Goal: Communication & Community: Connect with others

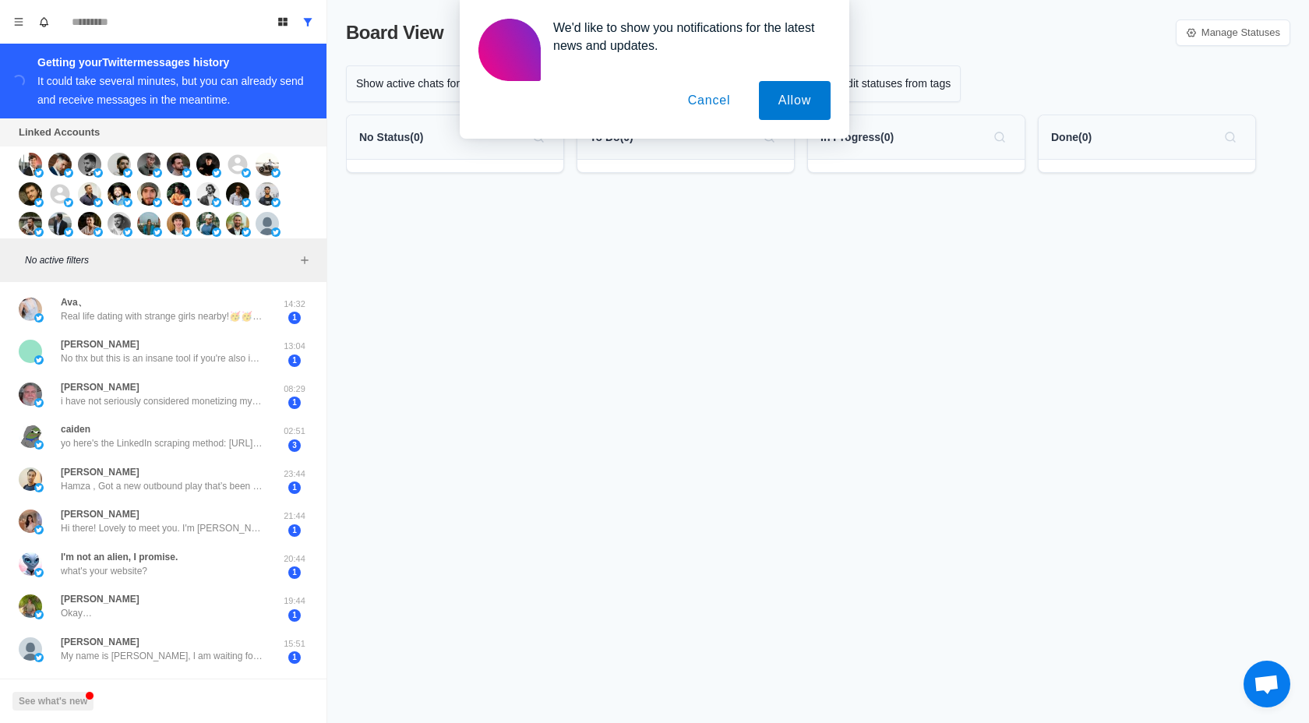
click at [707, 109] on button "Cancel" at bounding box center [709, 100] width 82 height 39
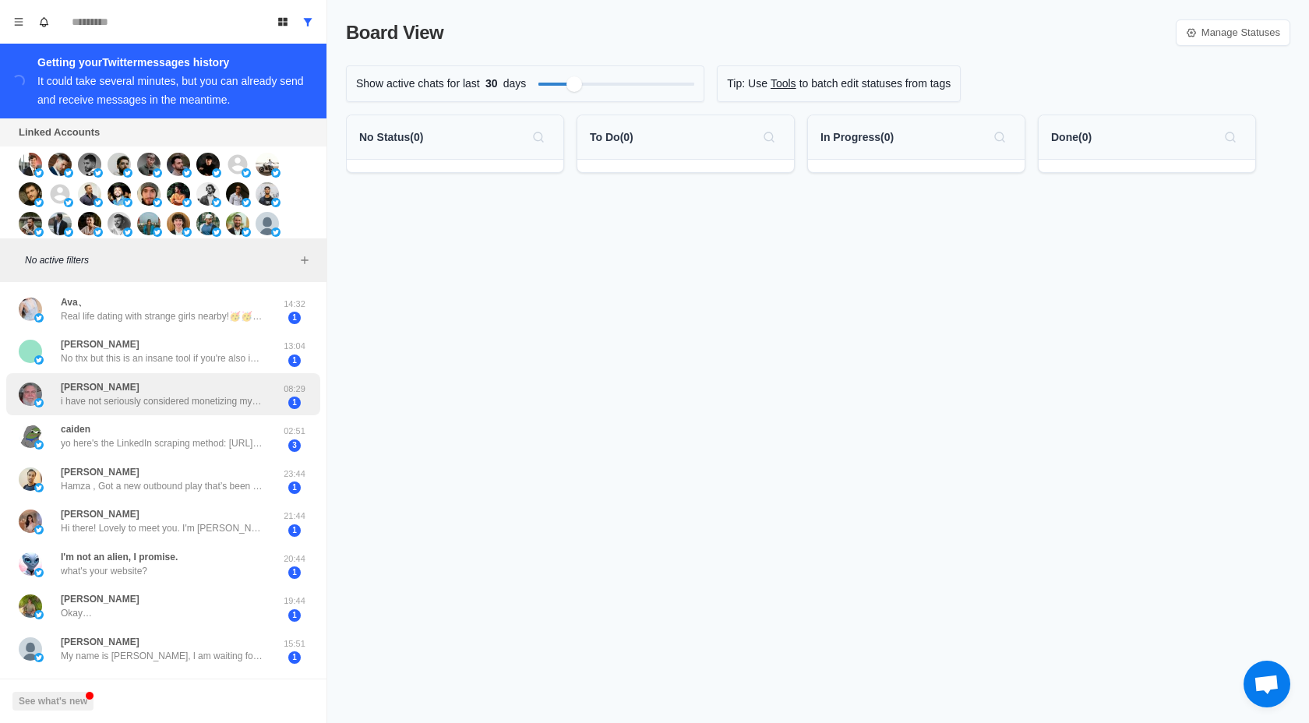
click at [219, 396] on p "i have not seriously considered monetizing my X activity ... btw ... i rarely c…" at bounding box center [162, 401] width 203 height 14
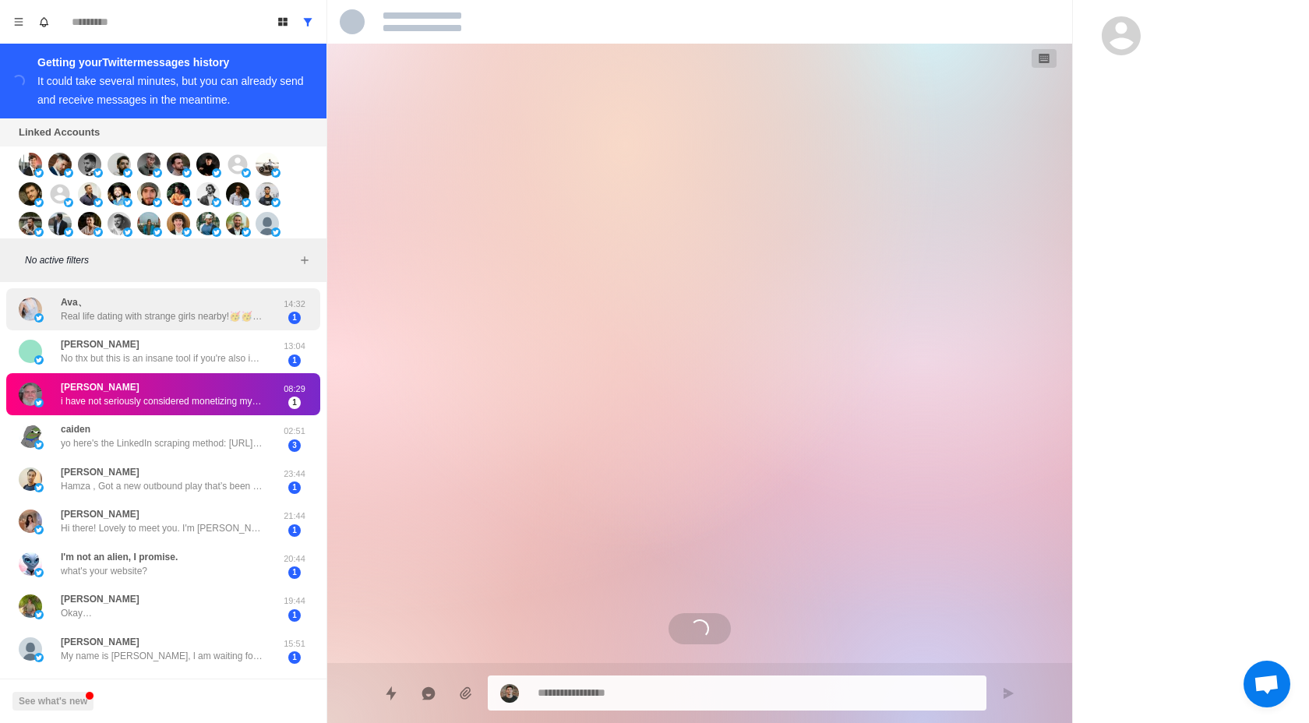
click at [178, 302] on div "Ava、 Real life dating with strange girls nearby!🥳🥳 🔞Various styles,🔞sexy and ho…" at bounding box center [162, 309] width 203 height 28
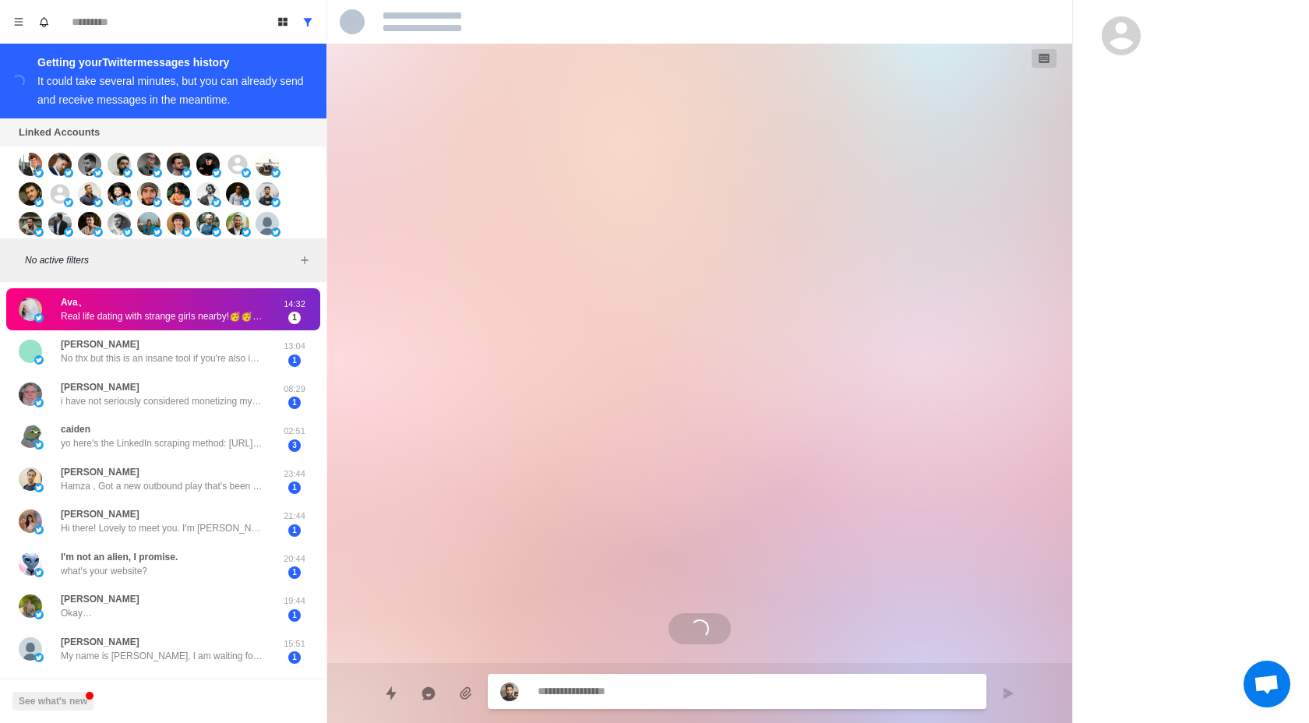
click at [178, 330] on div "Ava、 Real life dating with strange girls nearby!🥳🥳 🔞Various styles,🔞sexy and ho…" at bounding box center [163, 309] width 314 height 43
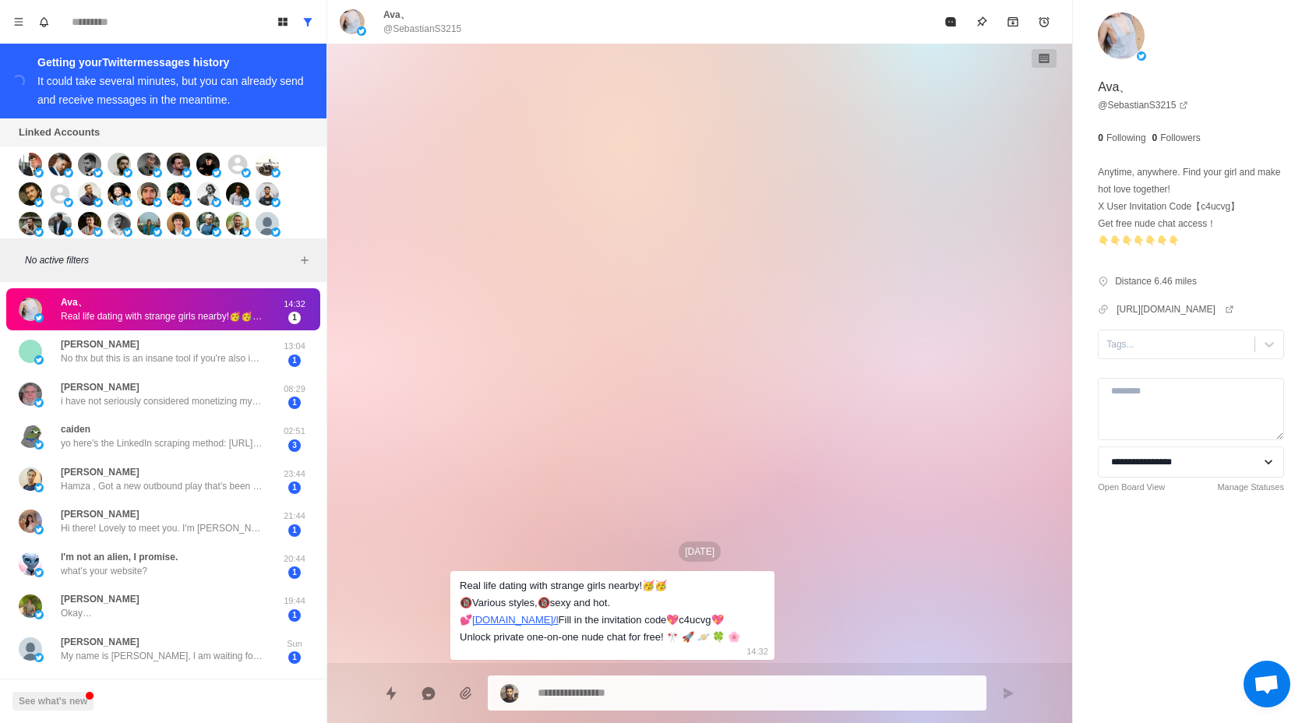
type textarea "*"
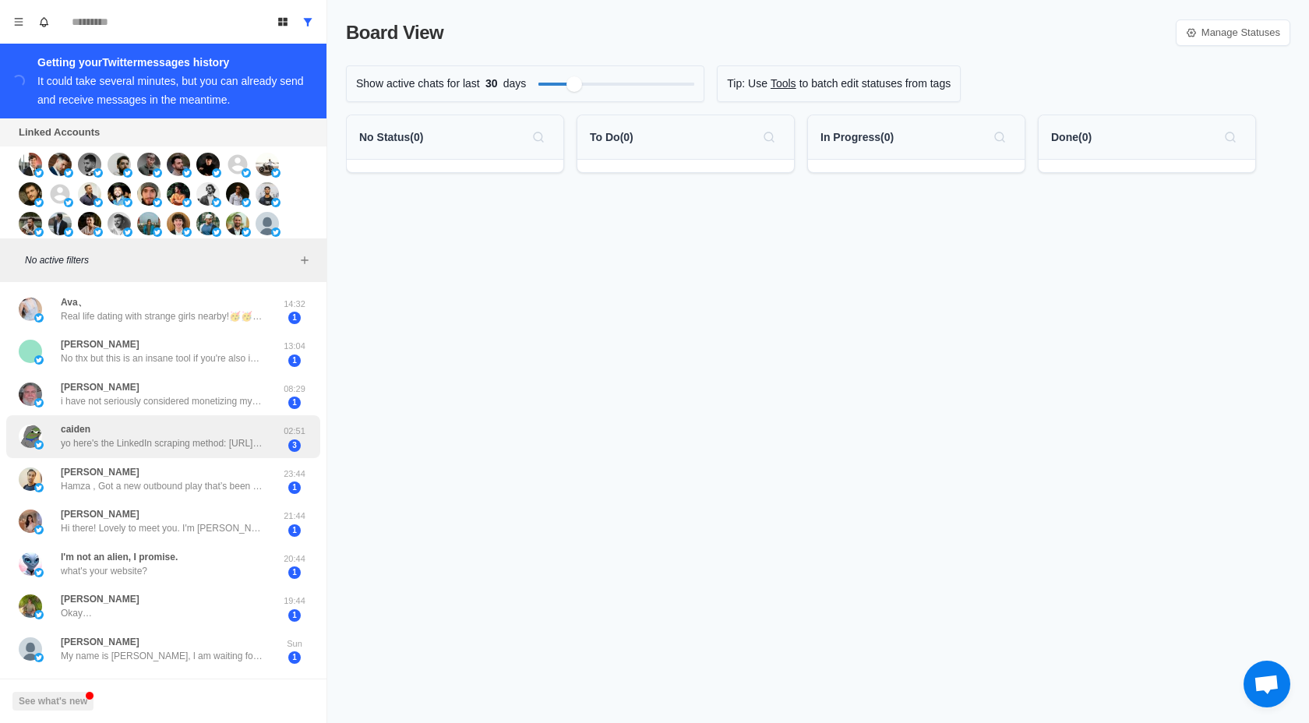
click at [234, 452] on div "caiden yo here's the LinkedIn scraping method: [URL][DOMAIN_NAME] this is exact…" at bounding box center [147, 436] width 256 height 30
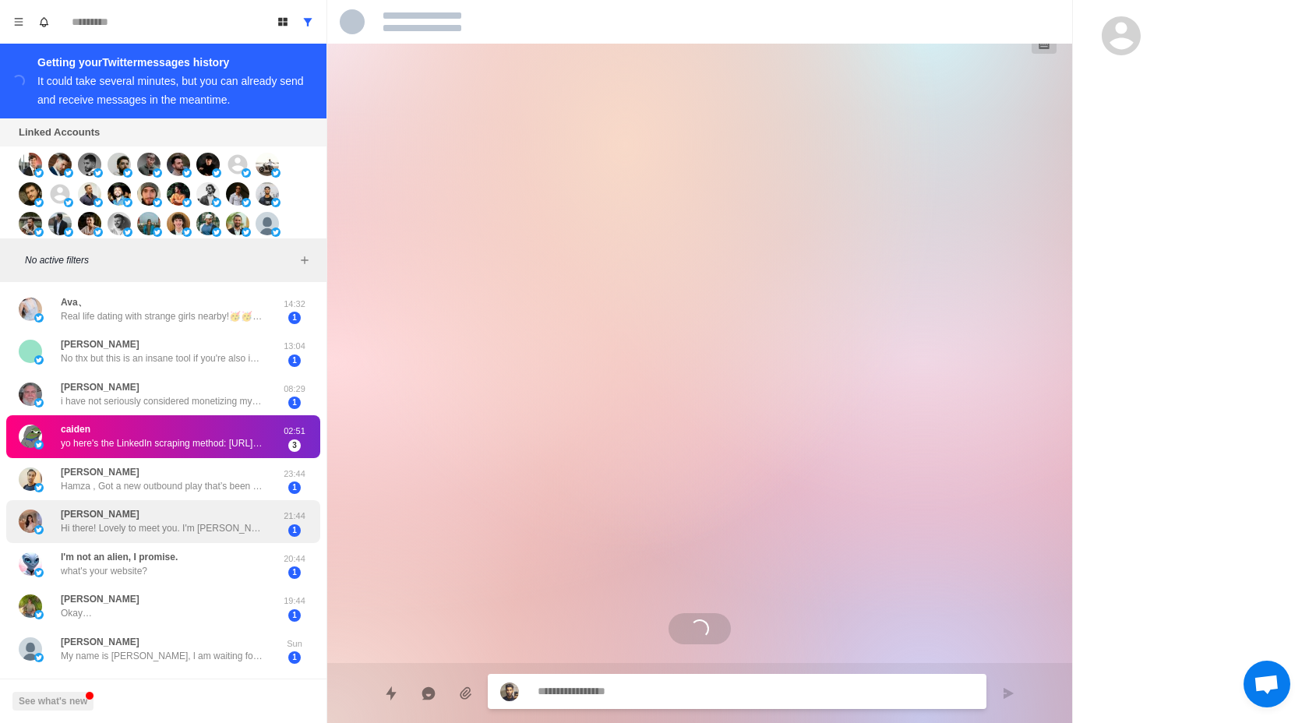
click at [231, 507] on div "Linda Hi there! Lovely to meet you. I'm Linda currently based in the UK. I'm a …" at bounding box center [147, 521] width 256 height 30
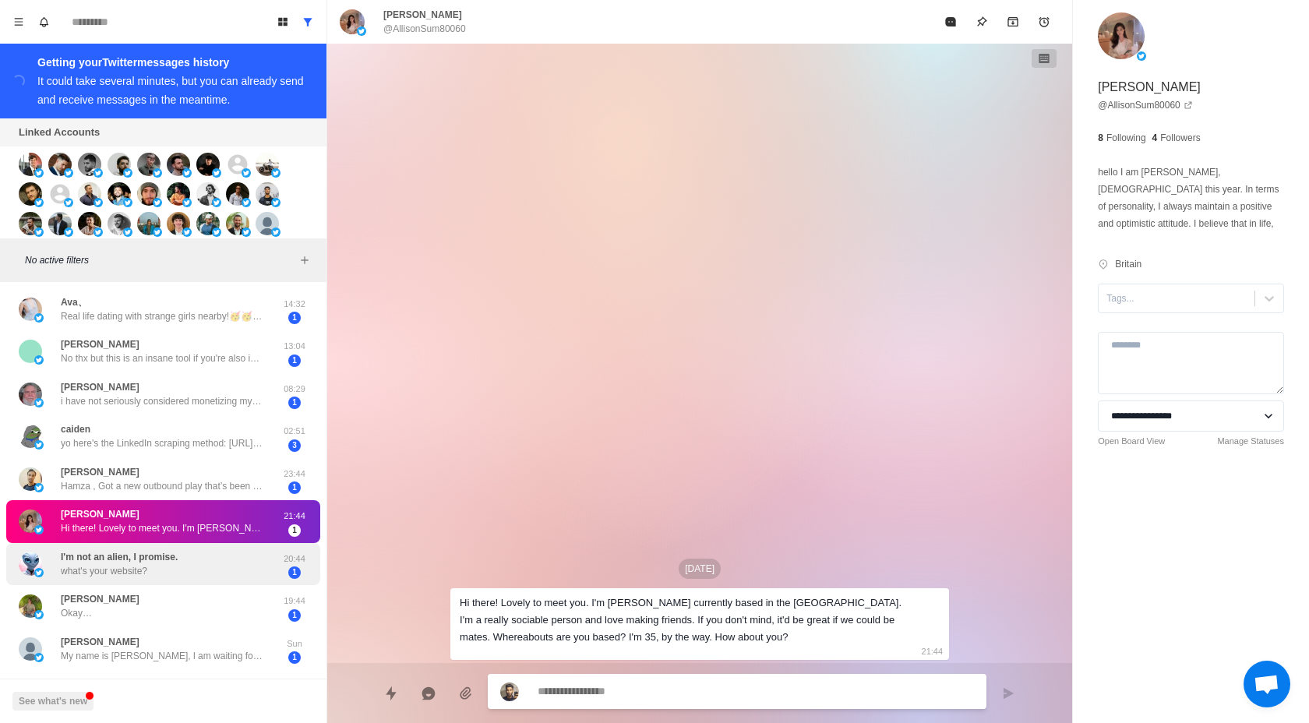
click at [227, 562] on div "I'm not an alien, I promise. what's your website?" at bounding box center [147, 564] width 256 height 30
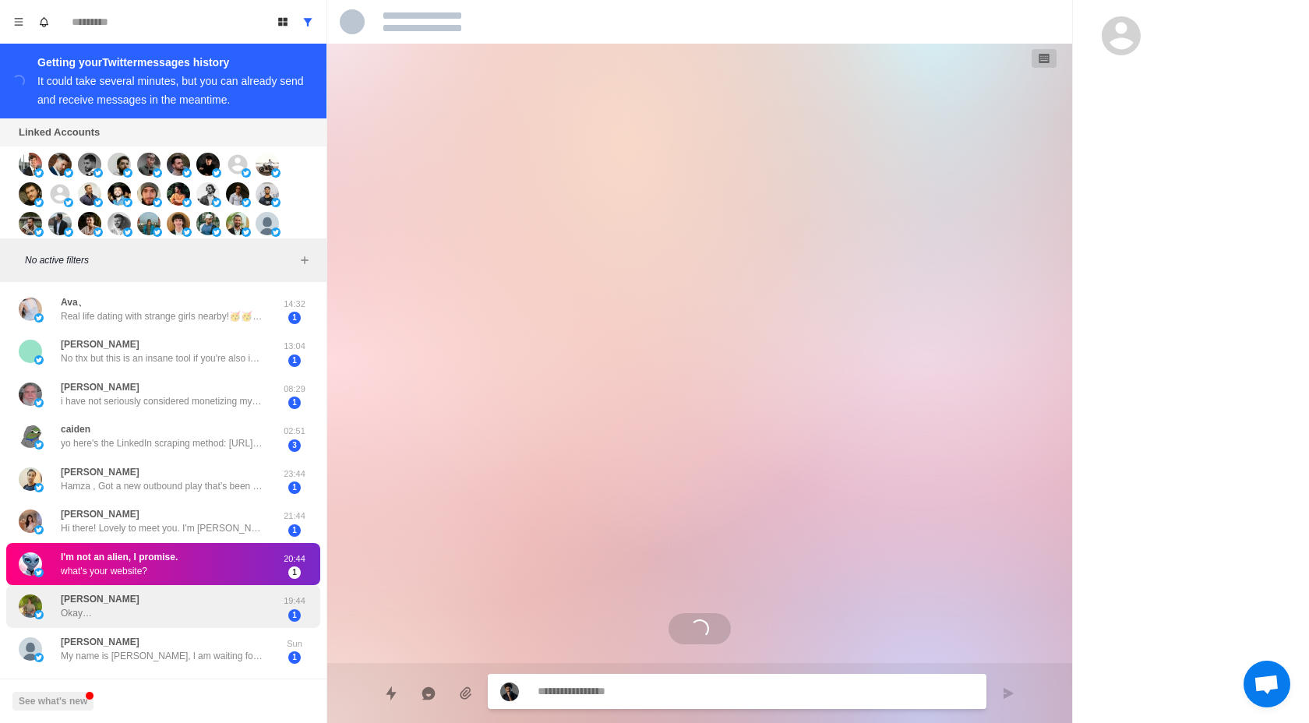
click at [230, 611] on div "Remco Nieuwenhuizen Okay…" at bounding box center [147, 606] width 256 height 30
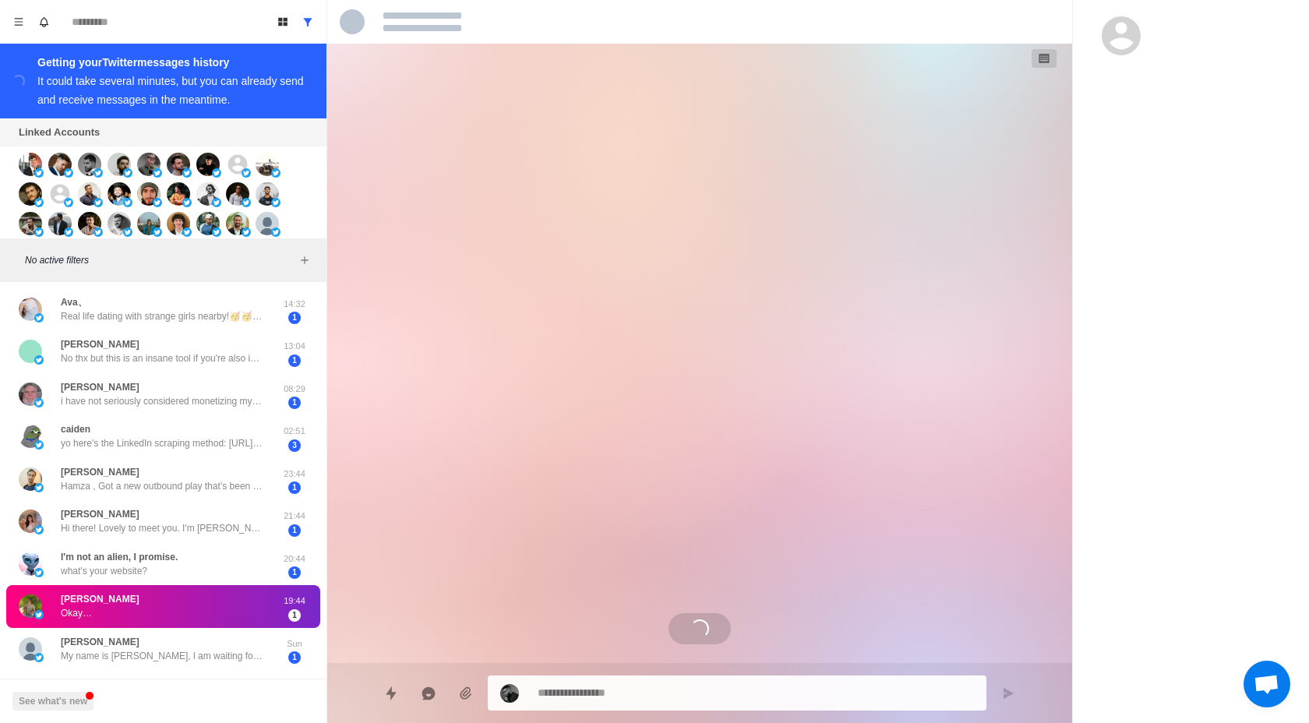
click at [230, 621] on div "Remco Nieuwenhuizen Okay…" at bounding box center [147, 606] width 256 height 30
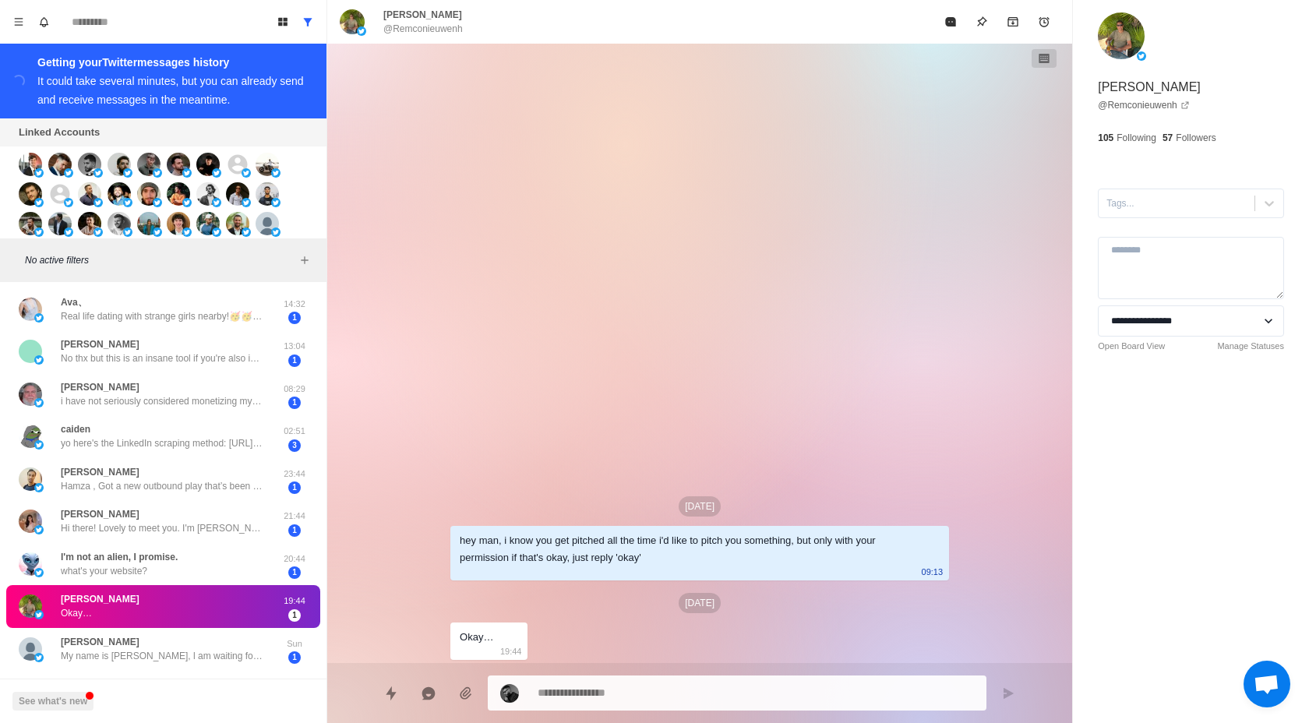
type textarea "*"
